Goal: Complete application form

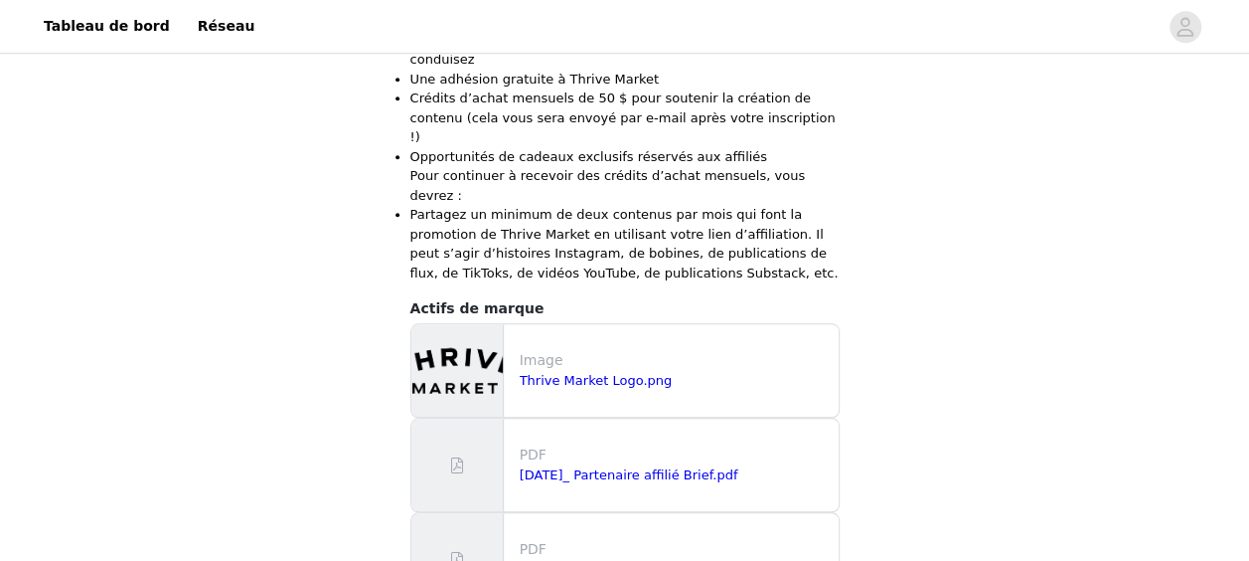
scroll to position [817, 0]
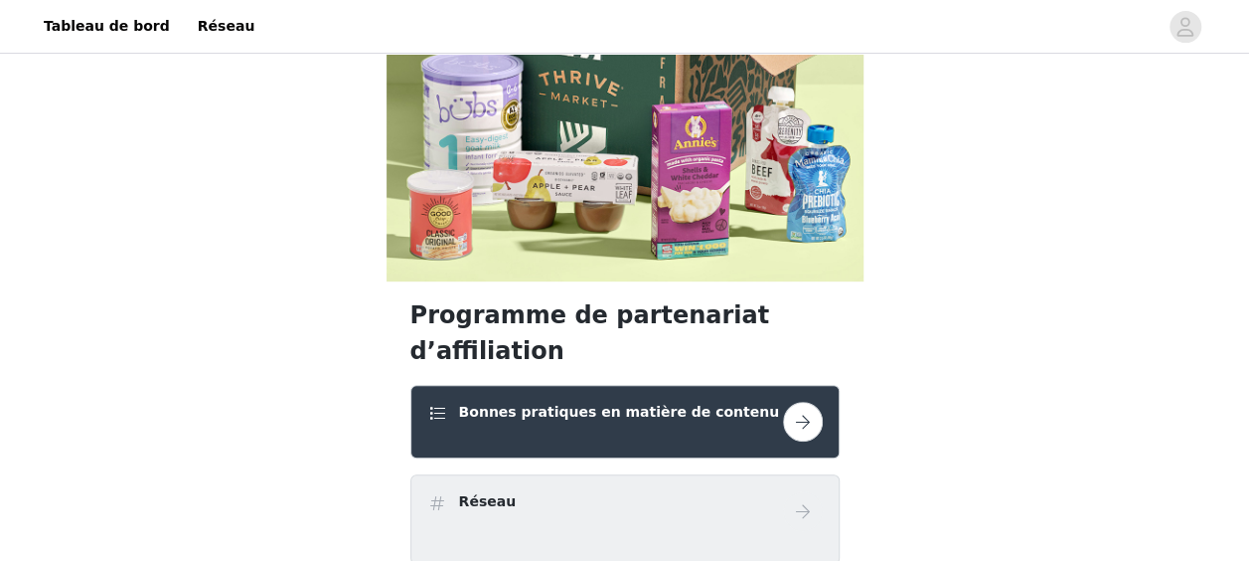
scroll to position [200, 0]
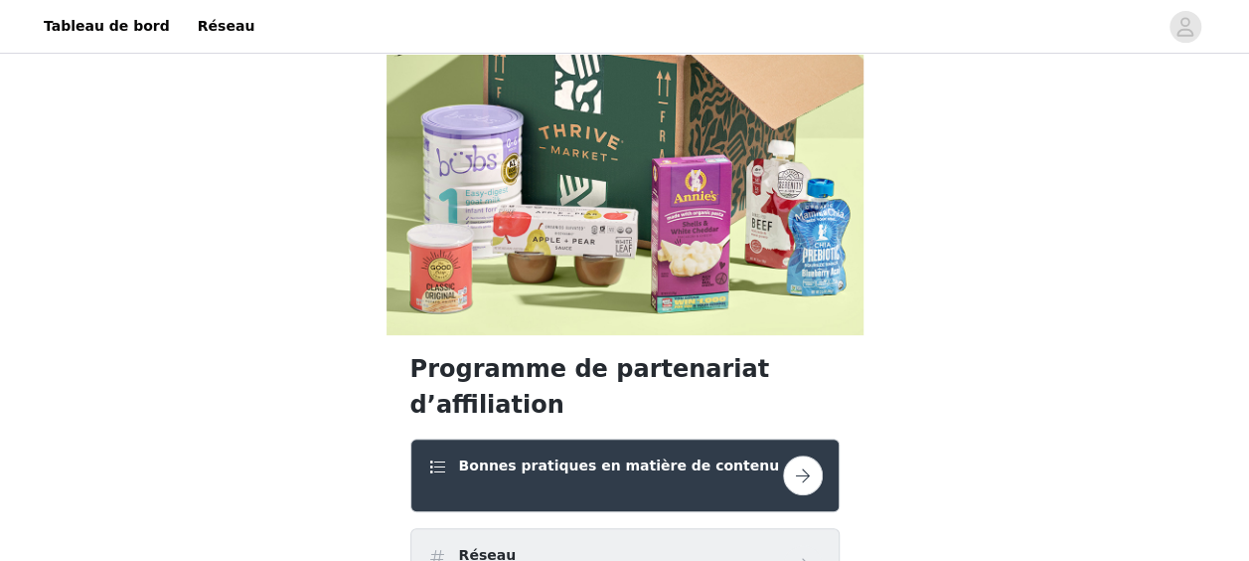
click at [791, 455] on button "button" at bounding box center [803, 475] width 40 height 40
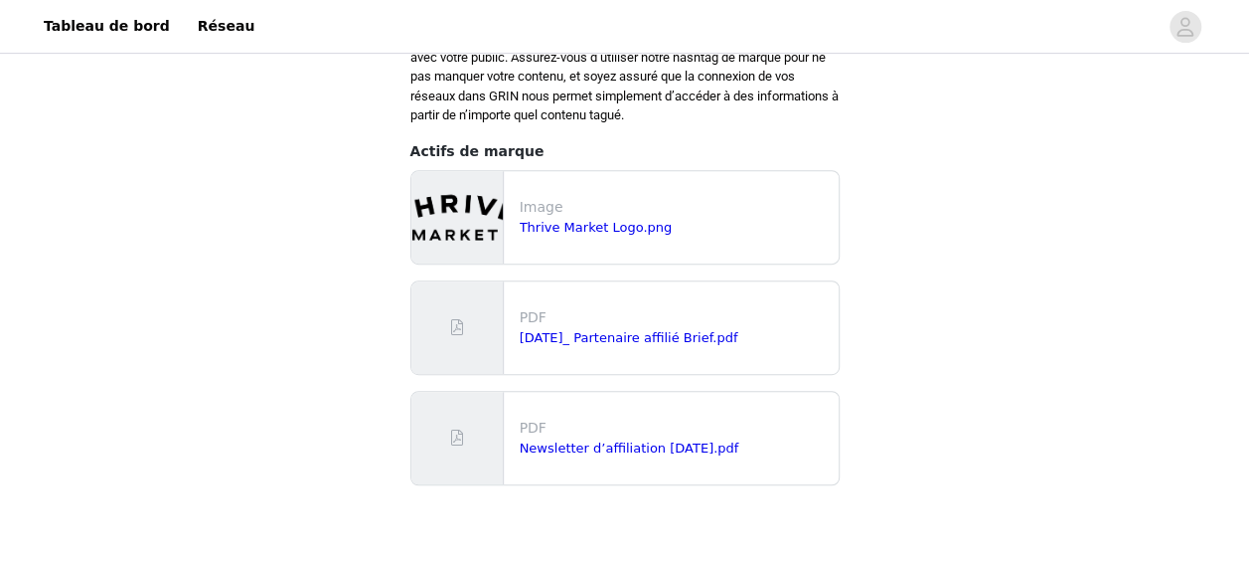
scroll to position [436, 0]
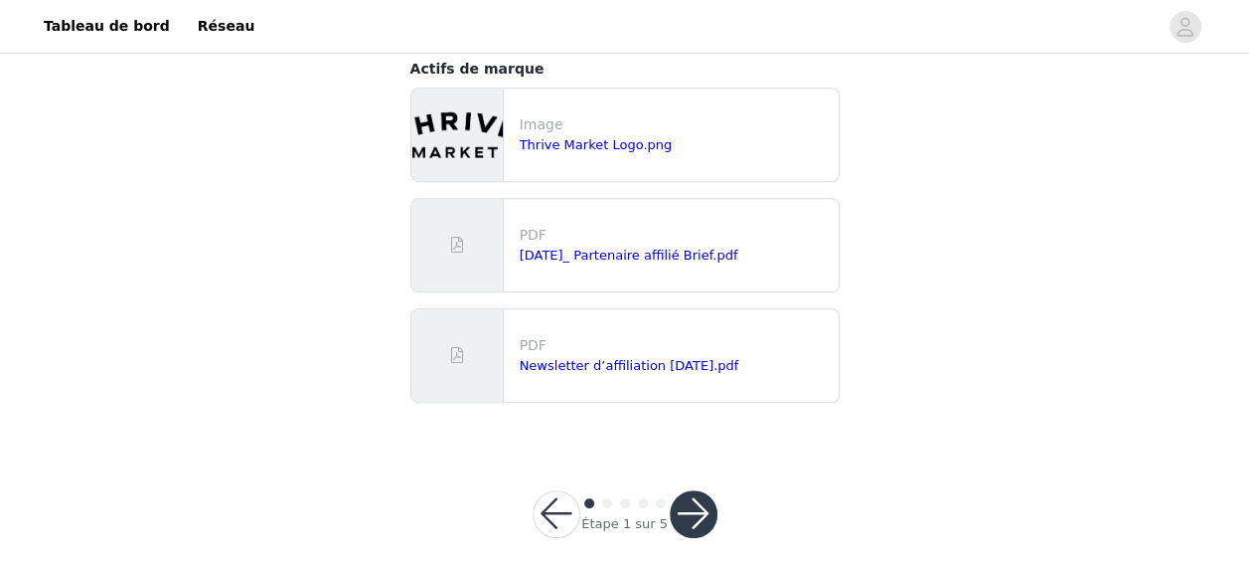
click at [700, 495] on button "button" at bounding box center [694, 514] width 48 height 48
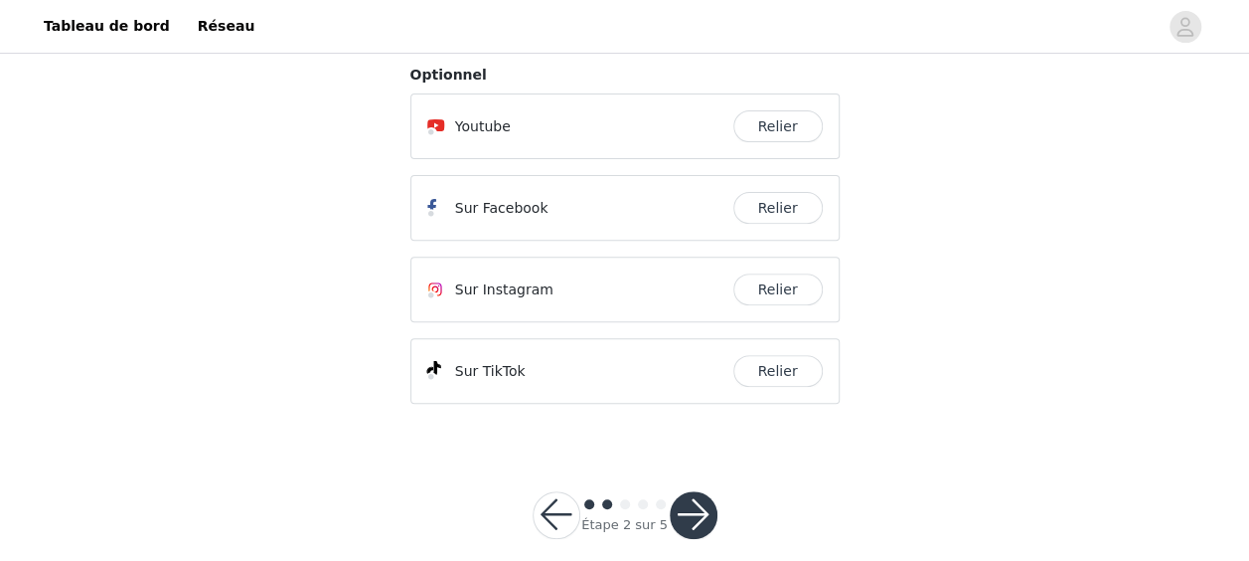
scroll to position [275, 0]
click at [801, 354] on button "Relier" at bounding box center [778, 370] width 89 height 32
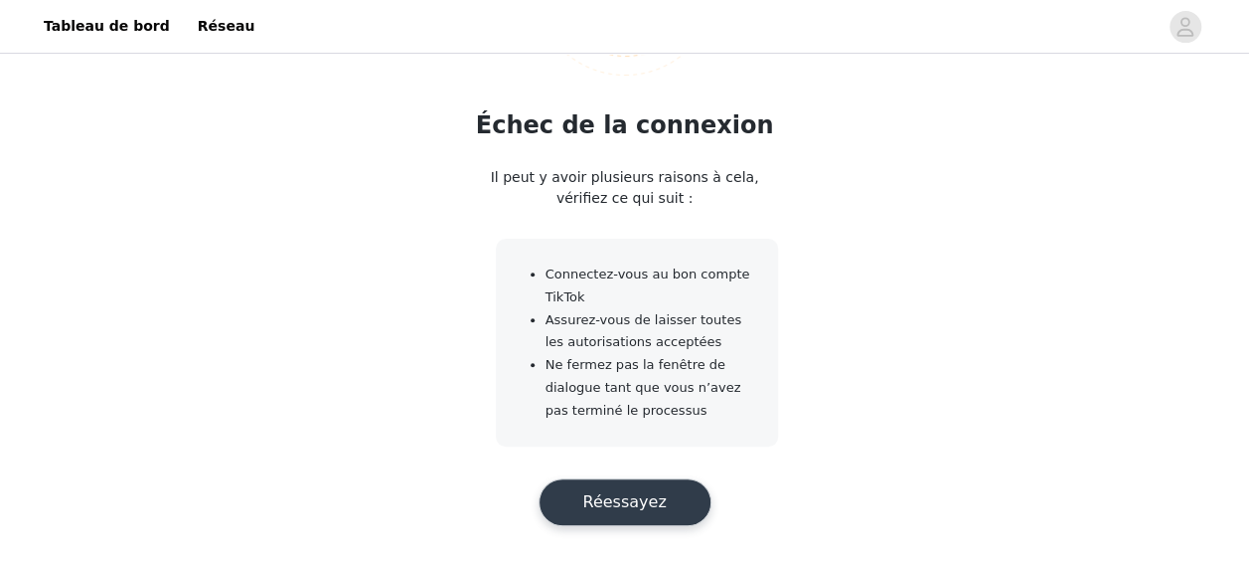
scroll to position [275, 0]
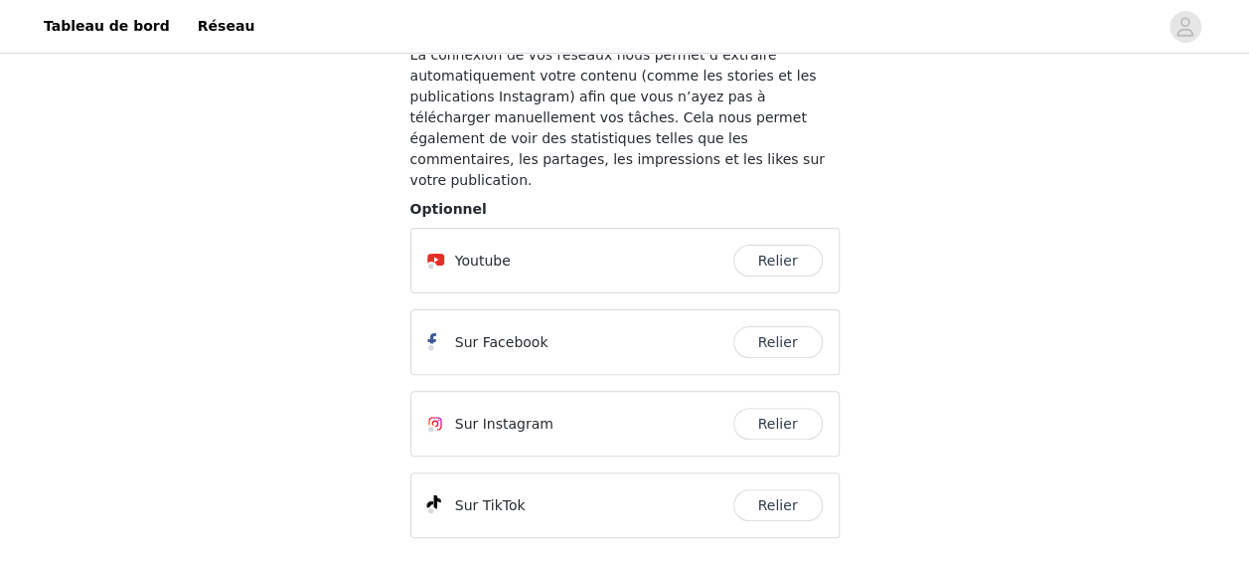
scroll to position [142, 0]
click at [764, 243] on button "Relier" at bounding box center [778, 259] width 89 height 32
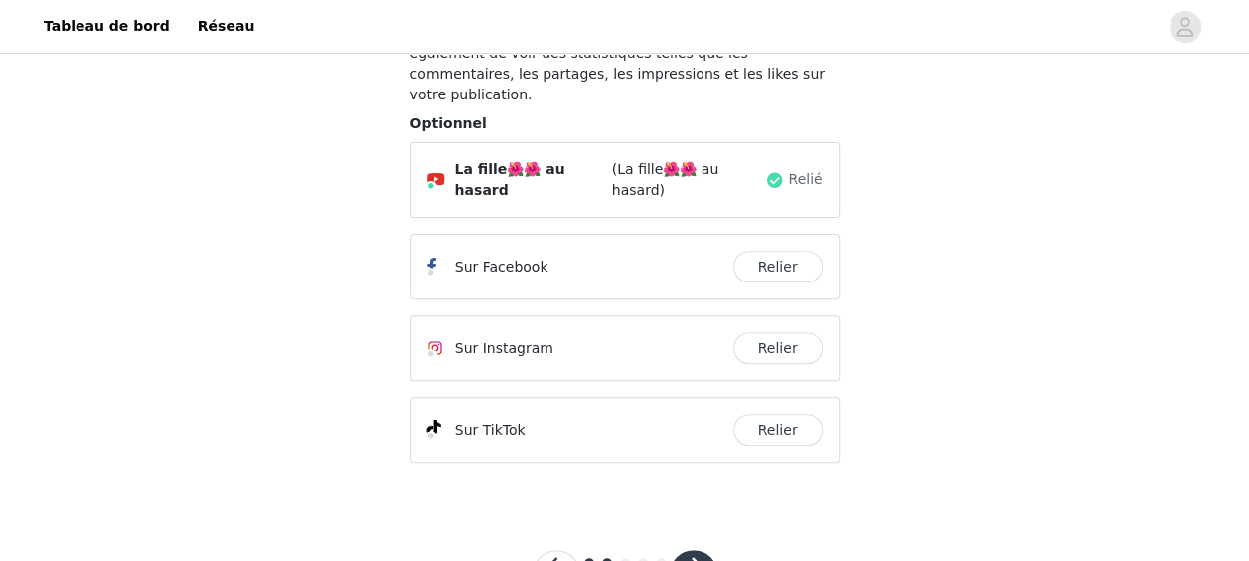
scroll to position [275, 0]
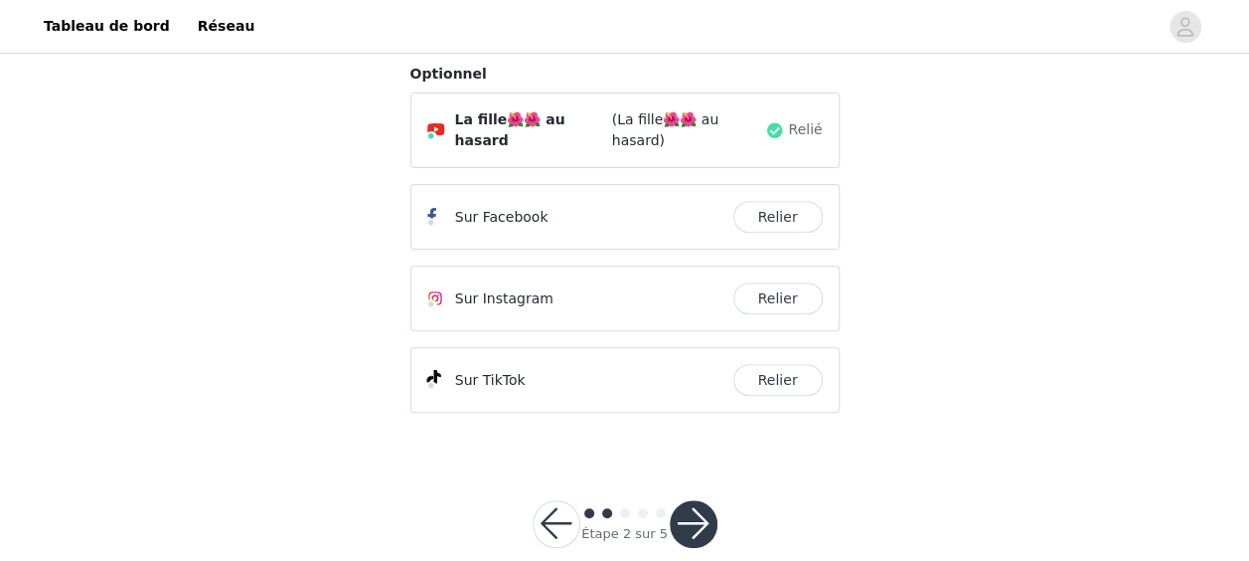
click at [688, 500] on button "button" at bounding box center [694, 524] width 48 height 48
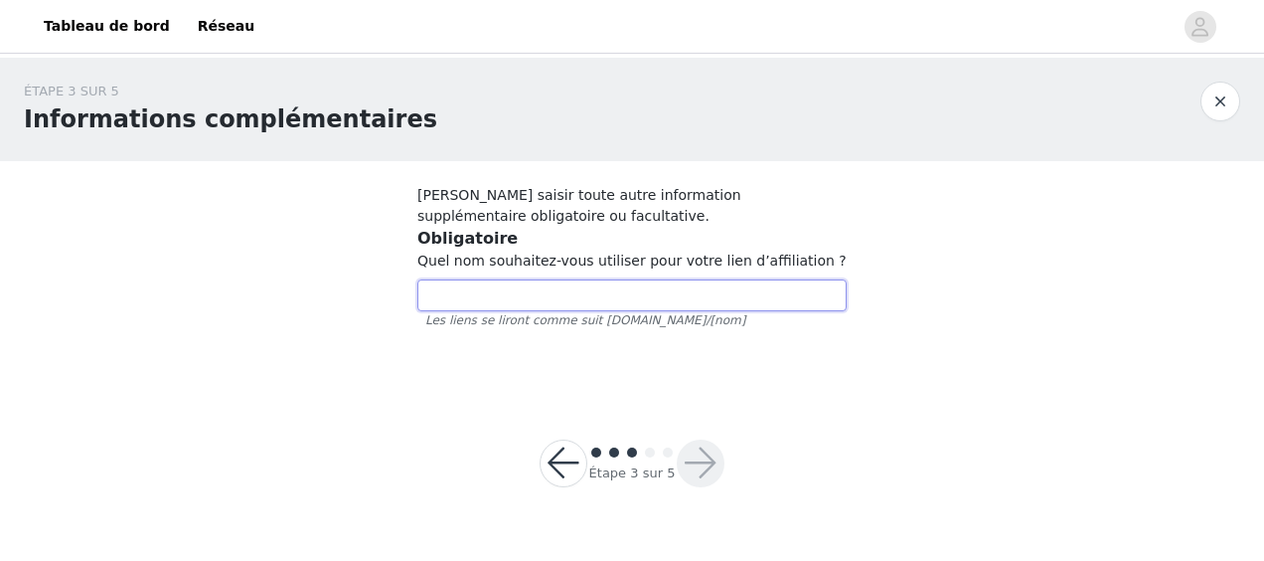
click at [591, 298] on input "text" at bounding box center [631, 295] width 429 height 32
type input "sodacare"
click at [688, 449] on button "button" at bounding box center [701, 463] width 48 height 48
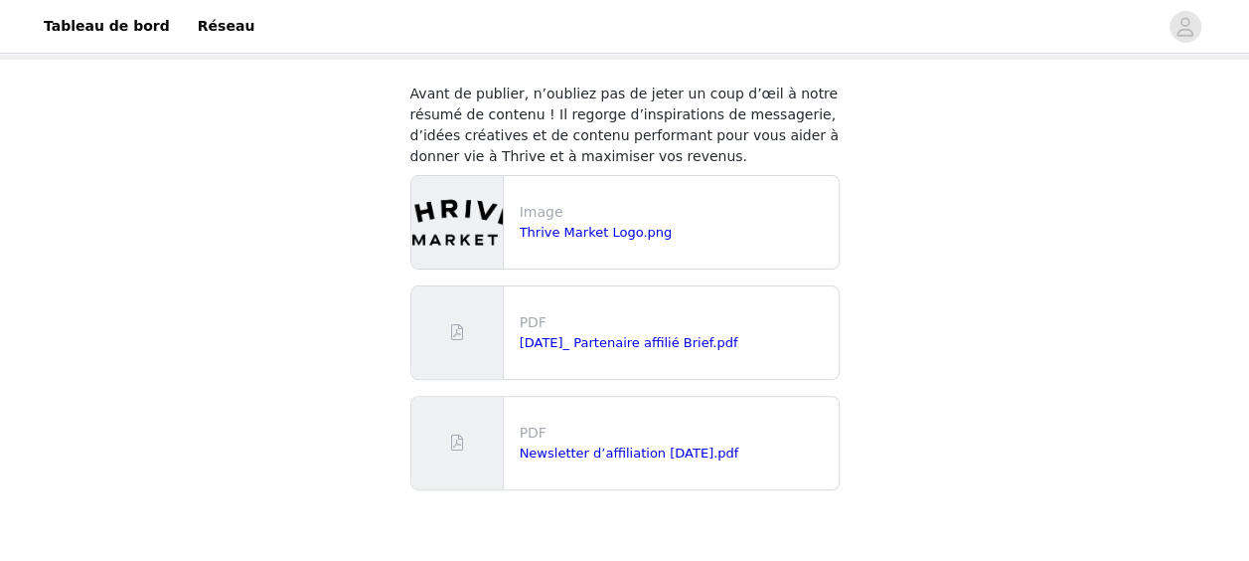
scroll to position [90, 0]
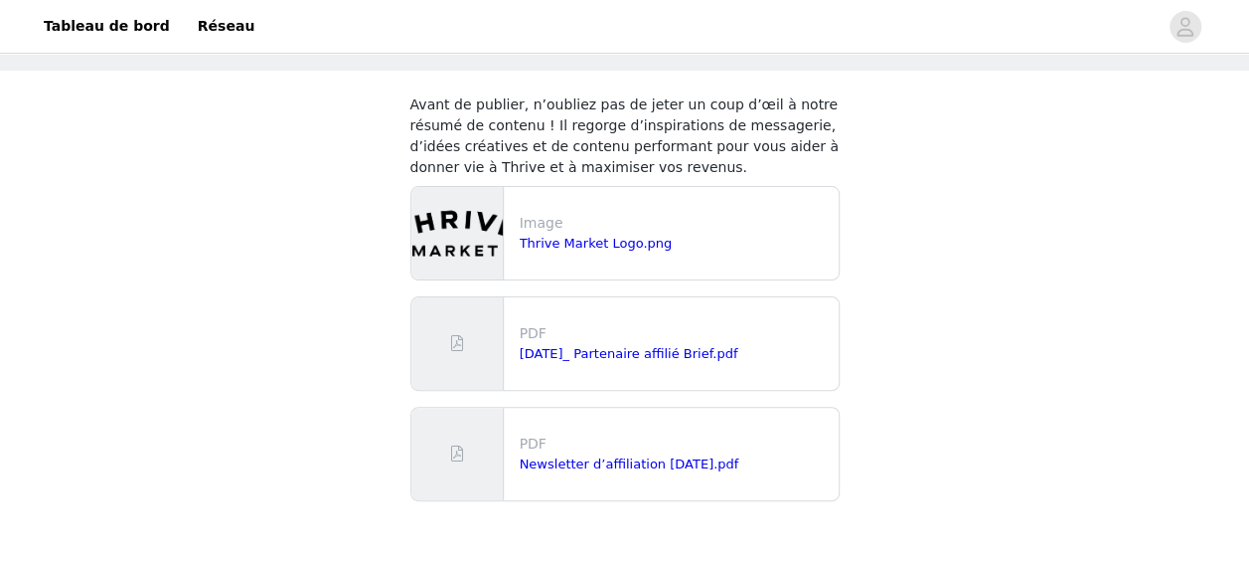
click at [485, 221] on img at bounding box center [456, 233] width 91 height 92
click at [602, 243] on link "Thrive Market Logo.png" at bounding box center [596, 243] width 153 height 15
click at [615, 350] on link "[DATE]_ Partenaire affilié Brief.pdf" at bounding box center [629, 353] width 219 height 15
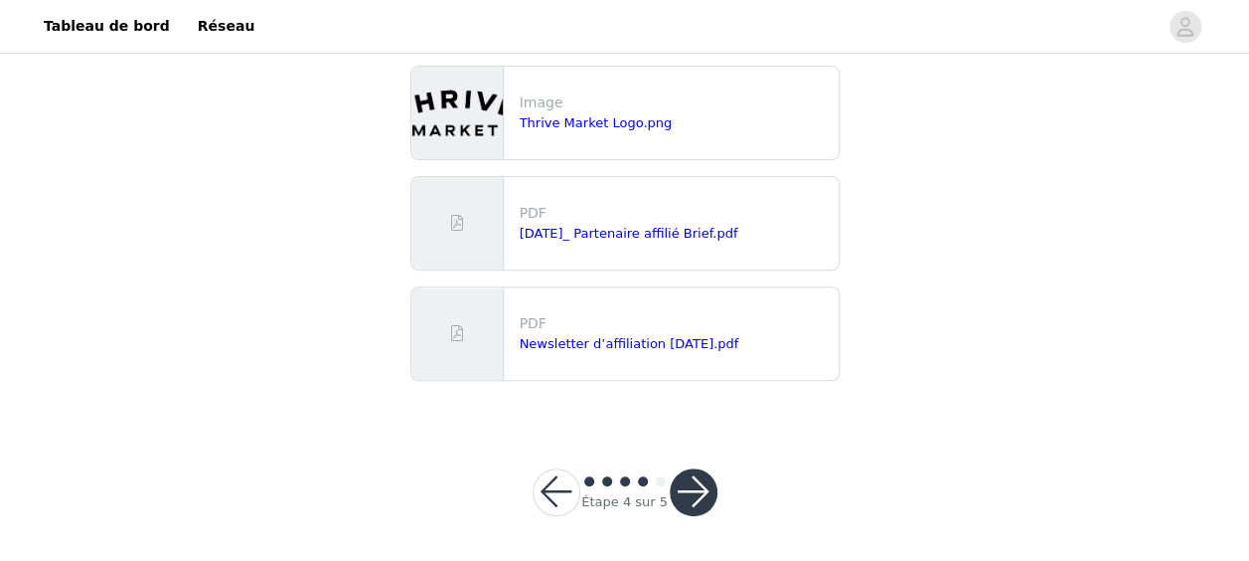
click at [702, 491] on button "button" at bounding box center [694, 492] width 48 height 48
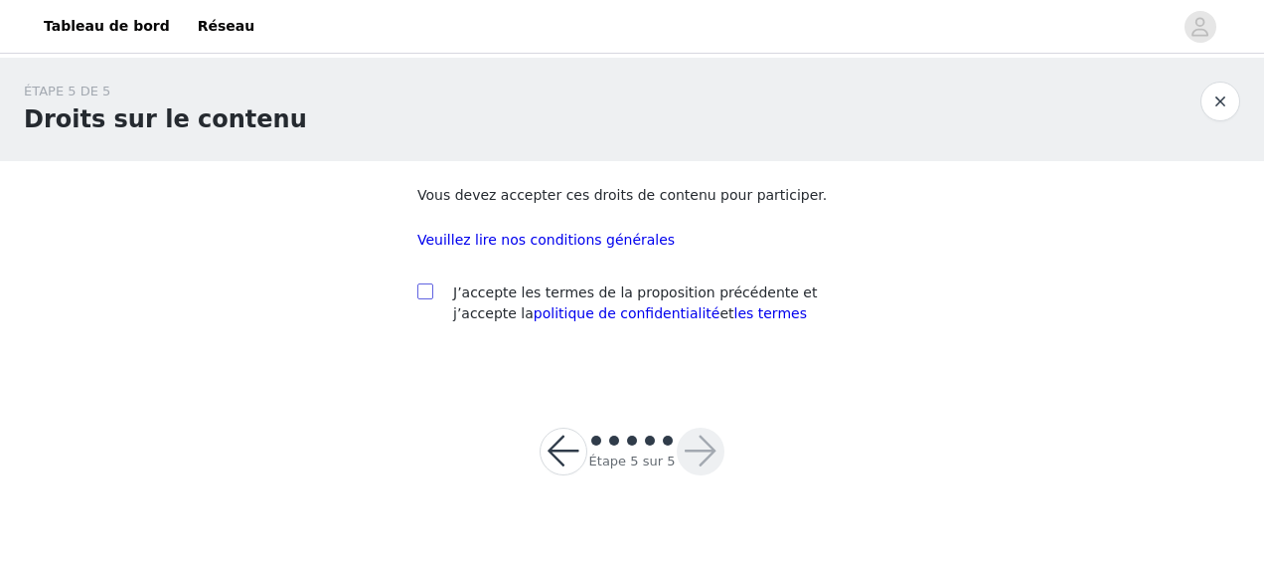
click at [425, 292] on input "checkbox" at bounding box center [424, 290] width 14 height 14
checkbox input "true"
click at [582, 237] on link "Veuillez lire nos conditions générales" at bounding box center [545, 240] width 257 height 16
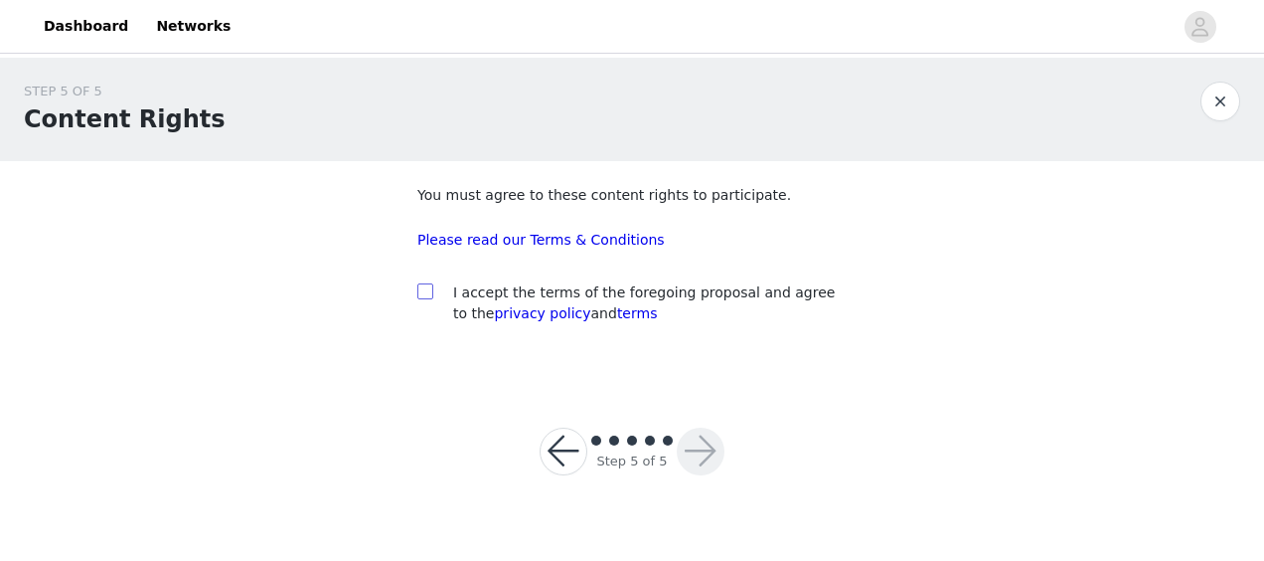
click at [428, 294] on input "checkbox" at bounding box center [424, 290] width 14 height 14
checkbox input "true"
click at [692, 454] on button "button" at bounding box center [701, 451] width 48 height 48
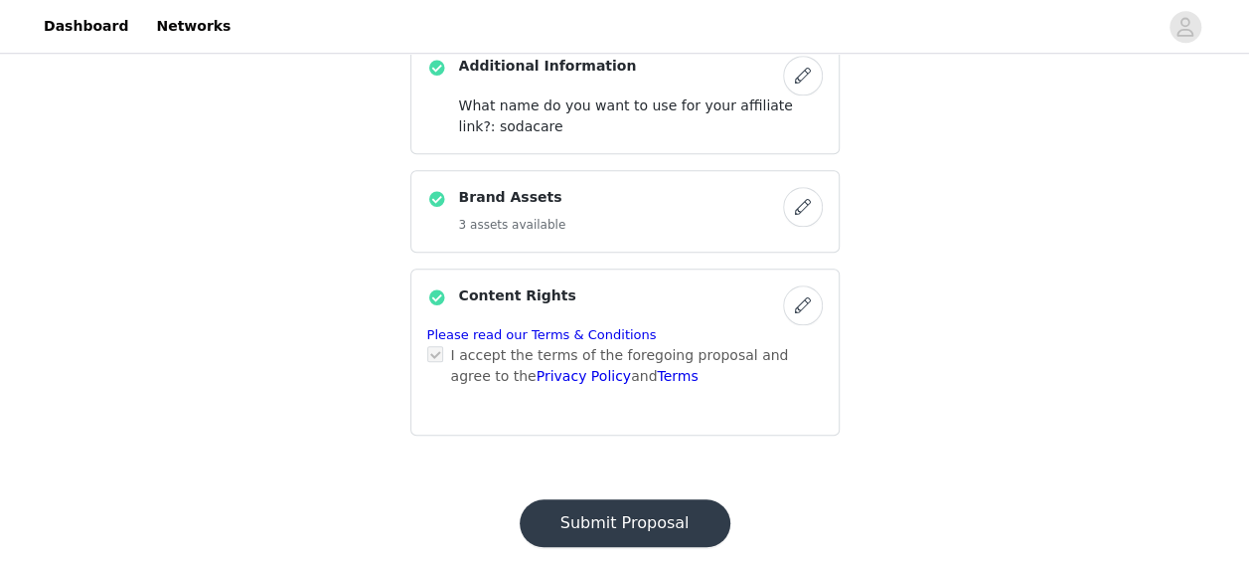
scroll to position [857, 0]
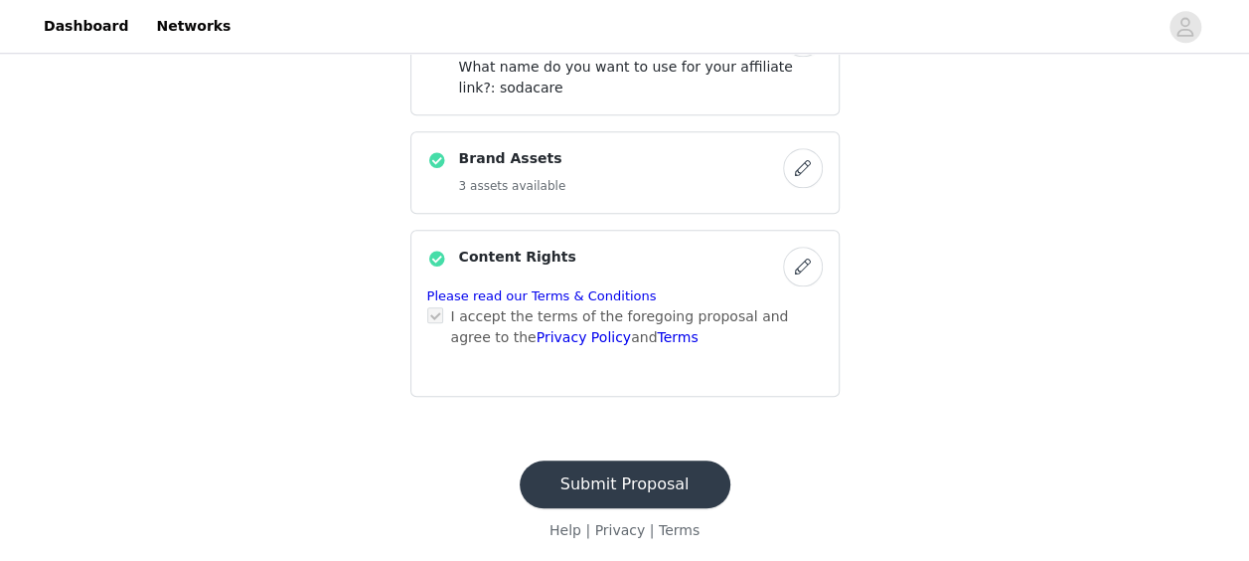
click at [692, 454] on footer "Submit Proposal Help | Privacy | Terms" at bounding box center [625, 500] width 258 height 128
click at [632, 486] on button "Submit Proposal" at bounding box center [625, 484] width 211 height 48
